Goal: Book appointment/travel/reservation

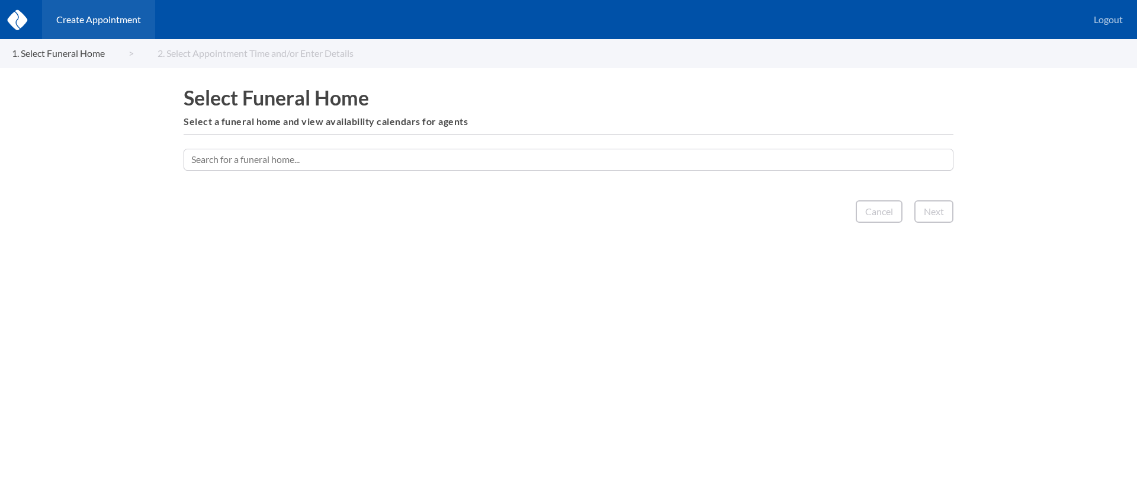
click at [654, 160] on input "text" at bounding box center [569, 159] width 770 height 21
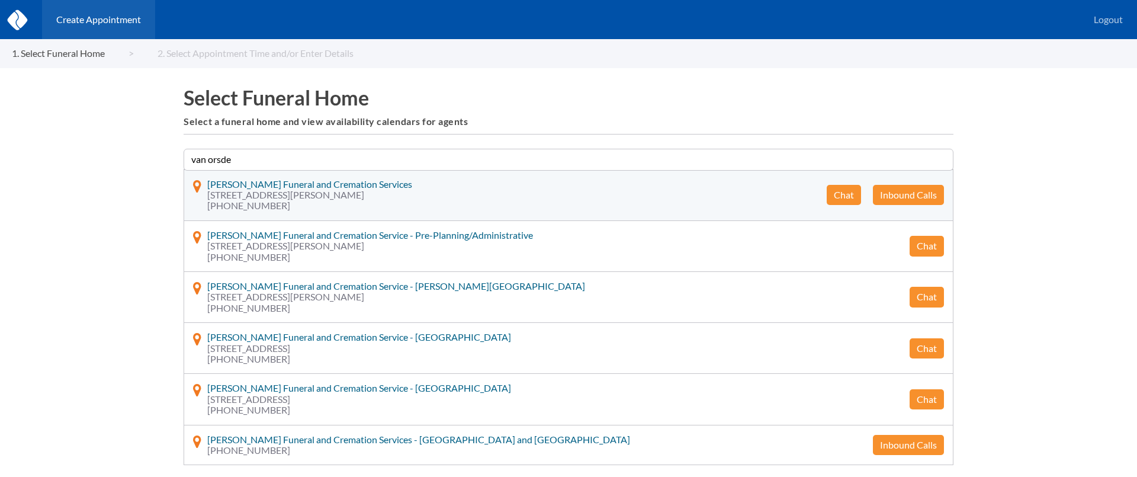
type input "van orsde"
click at [836, 194] on button "Chat" at bounding box center [844, 195] width 34 height 20
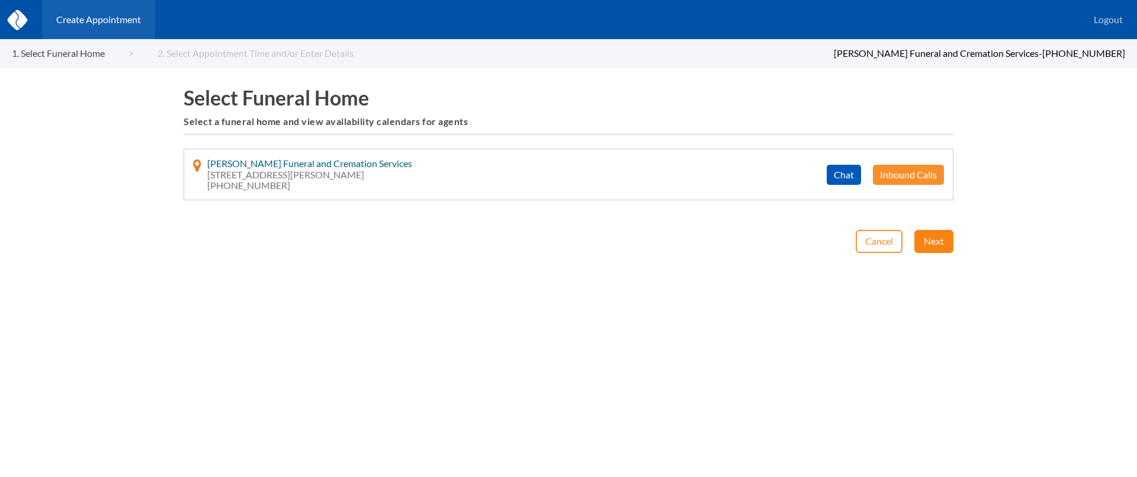
click at [942, 240] on button "Next" at bounding box center [933, 241] width 39 height 23
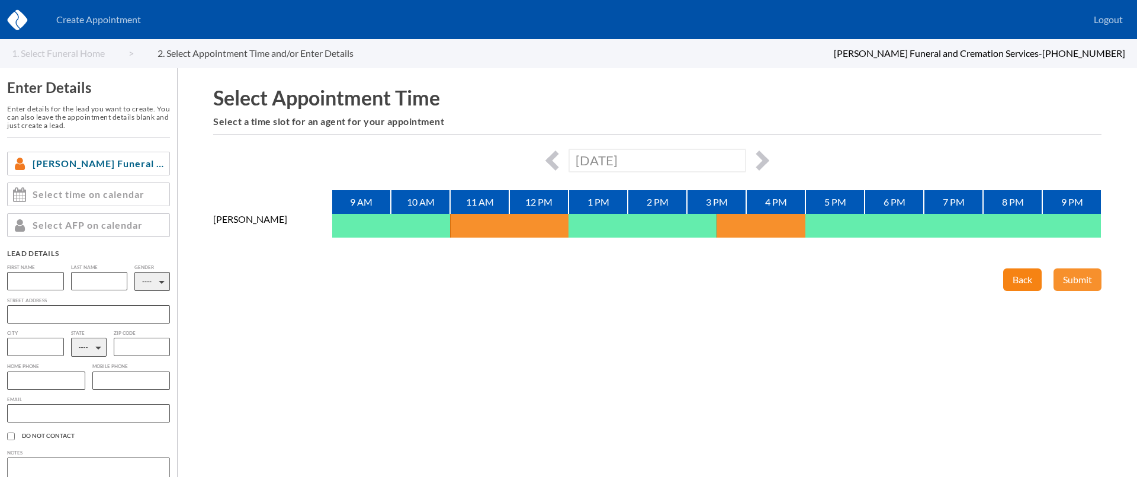
click at [1027, 272] on button "Back" at bounding box center [1022, 279] width 38 height 23
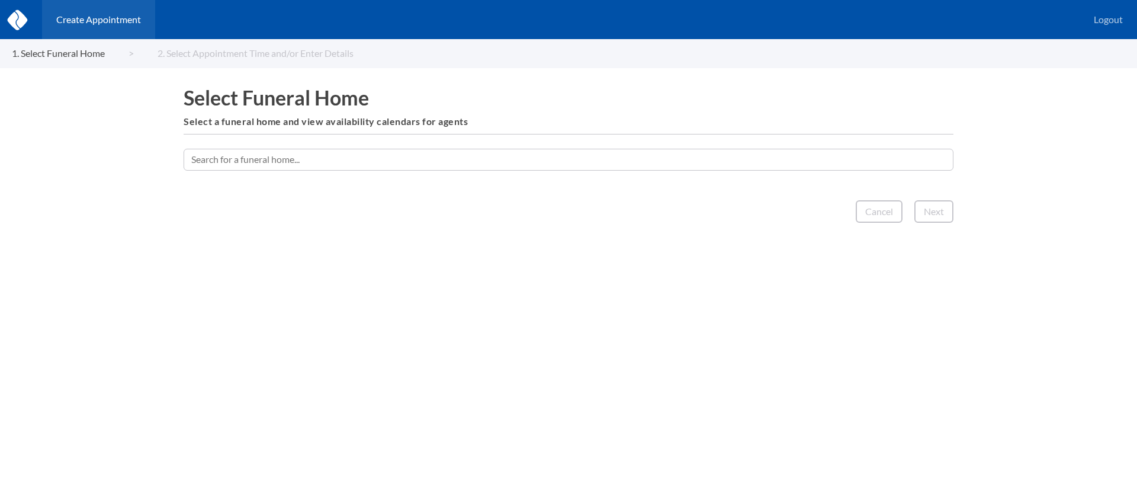
click at [608, 155] on input "text" at bounding box center [569, 159] width 770 height 21
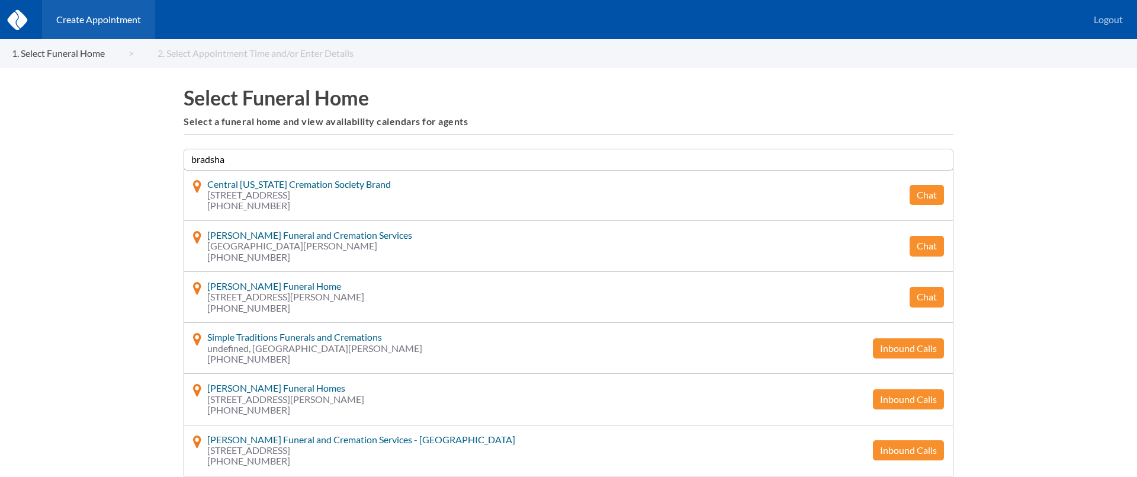
type input "[PERSON_NAME]"
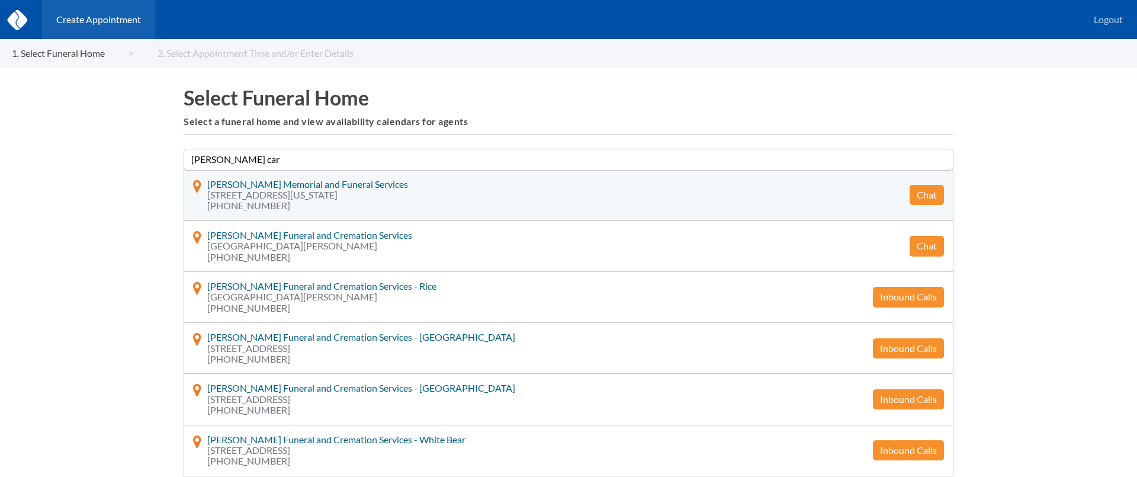
type input "[PERSON_NAME] car"
click at [936, 191] on button "Chat" at bounding box center [927, 195] width 34 height 20
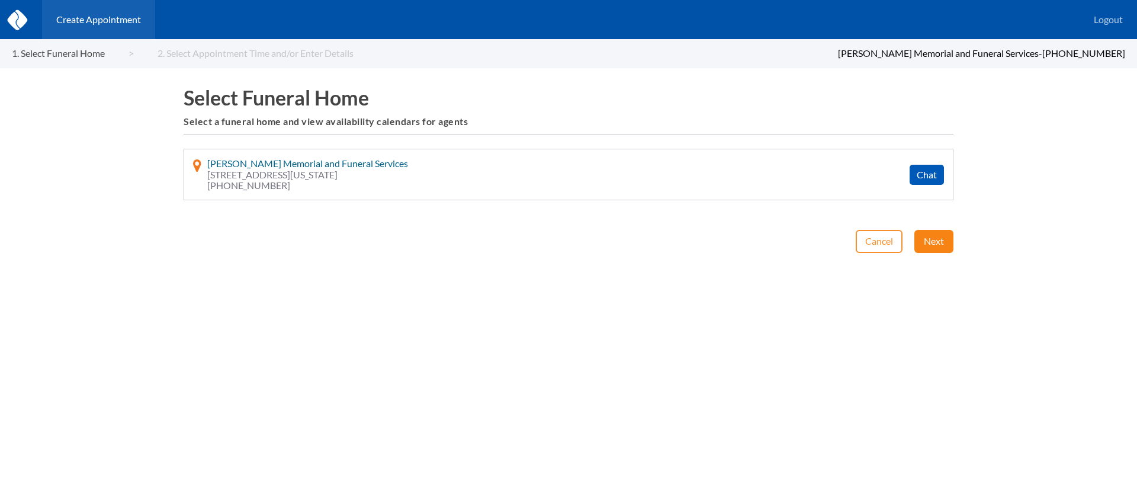
click at [942, 247] on button "Next" at bounding box center [933, 241] width 39 height 23
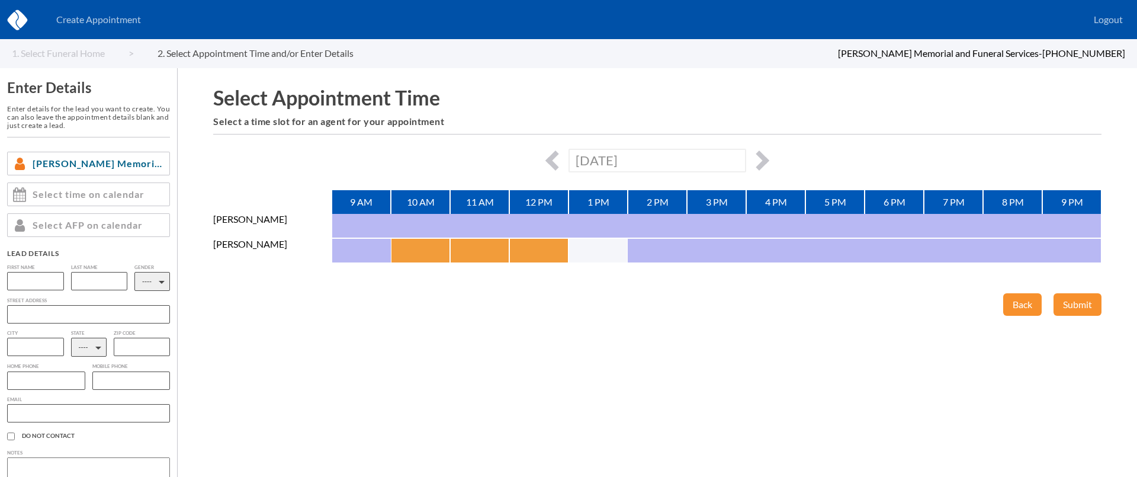
click at [404, 247] on button "button" at bounding box center [406, 251] width 30 height 24
